Goal: Task Accomplishment & Management: Manage account settings

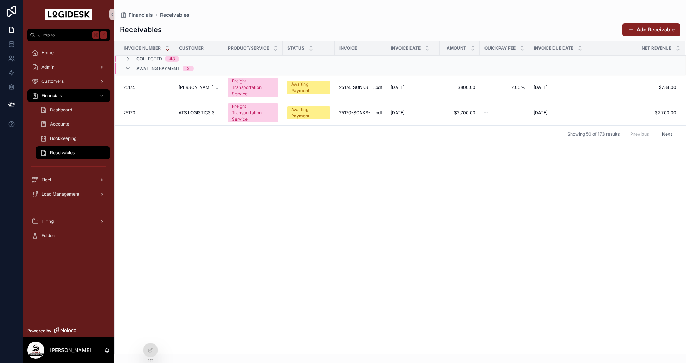
click at [315, 234] on div "Invoice Number Customer Product/Service Status Invoice Invoice Date Amount Quic…" at bounding box center [400, 197] width 571 height 313
click at [189, 86] on span "[PERSON_NAME] COMPANY INC." at bounding box center [199, 88] width 40 height 6
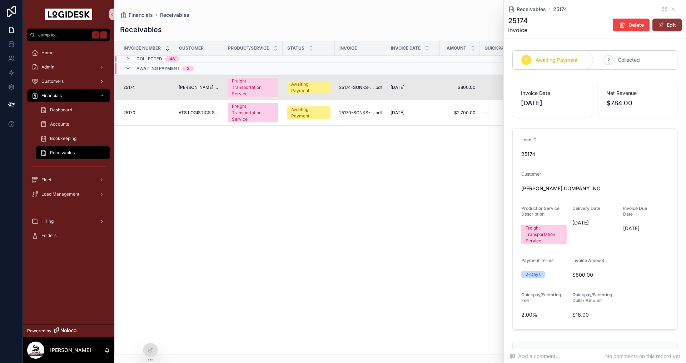
click at [669, 25] on button "Edit" at bounding box center [667, 25] width 29 height 13
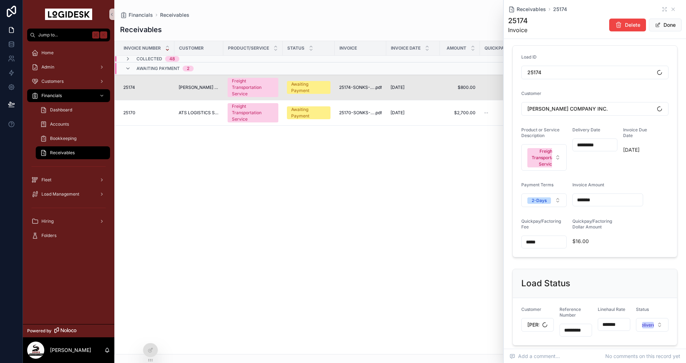
scroll to position [215, 0]
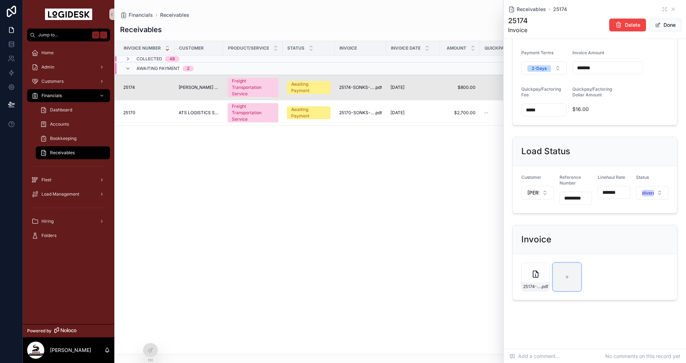
click at [561, 271] on div "scrollable content" at bounding box center [567, 277] width 29 height 29
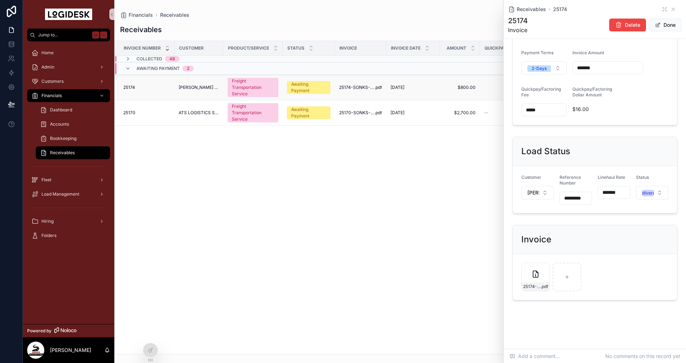
type input "**********"
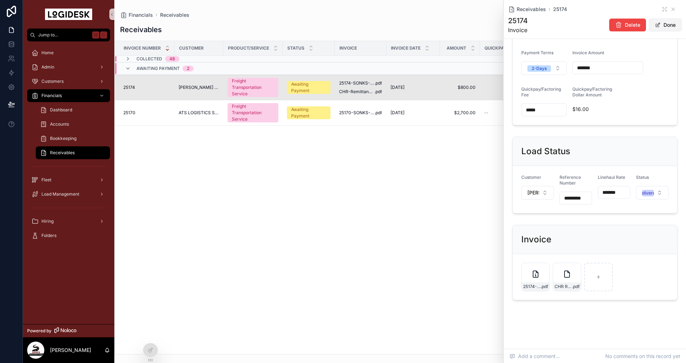
click at [666, 26] on button "Done" at bounding box center [665, 25] width 33 height 13
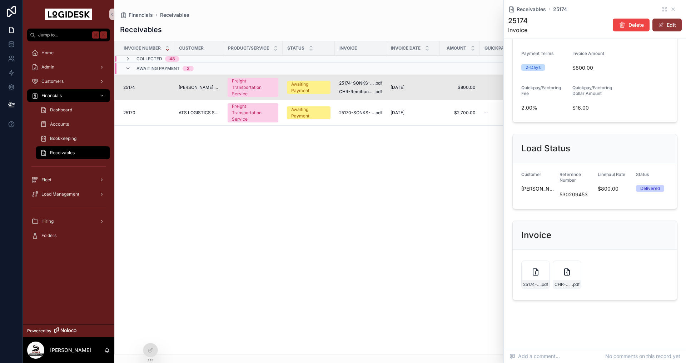
scroll to position [207, 0]
click at [665, 9] on icon "scrollable content" at bounding box center [665, 9] width 6 height 6
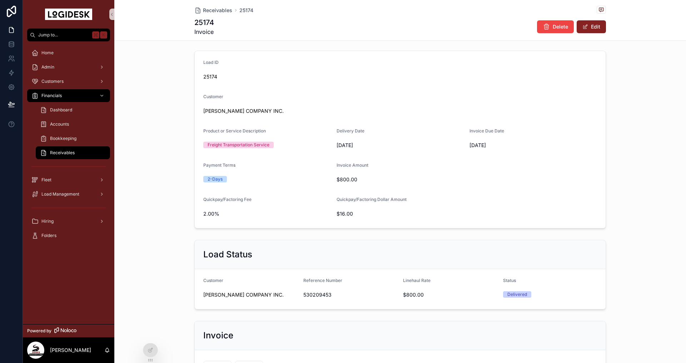
scroll to position [165, 0]
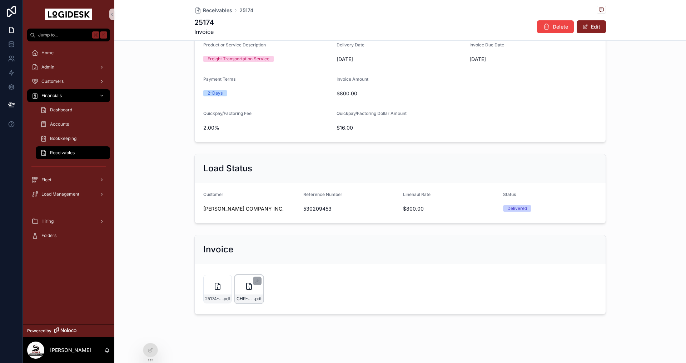
click at [246, 293] on div "CHR-Remittance-784.00---10-1-25 .pdf" at bounding box center [249, 289] width 29 height 29
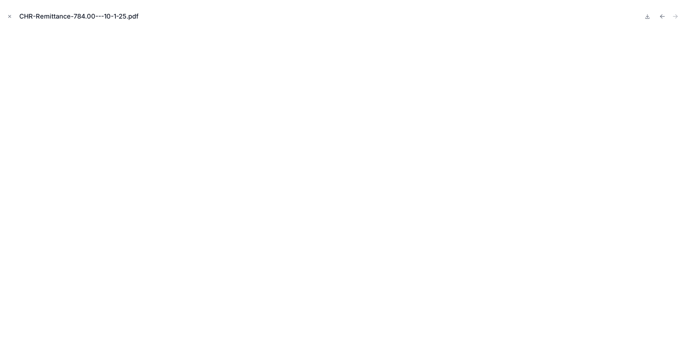
click at [10, 15] on icon "Close modal" at bounding box center [9, 16] width 5 height 5
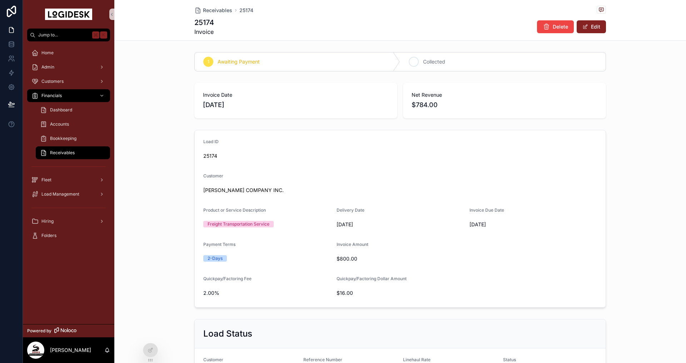
click at [442, 64] on span "Collected" at bounding box center [434, 61] width 22 height 7
click at [211, 9] on span "Receivables" at bounding box center [217, 10] width 29 height 7
